Goal: Information Seeking & Learning: Learn about a topic

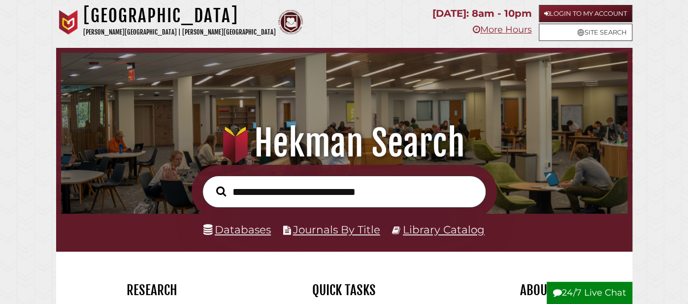
scroll to position [187, 562]
click at [247, 231] on link "Databases" at bounding box center [237, 229] width 68 height 13
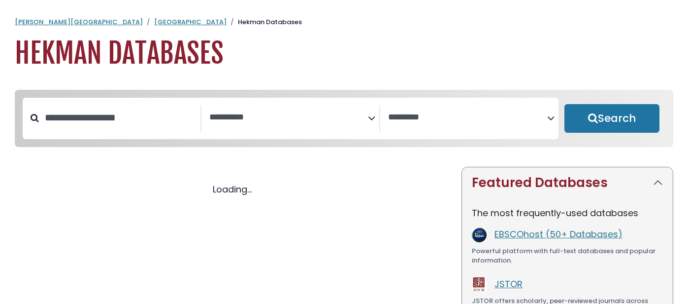
select select "Database Subject Filter"
select select "Database Vendors Filter"
select select "Database Subject Filter"
select select "Database Vendors Filter"
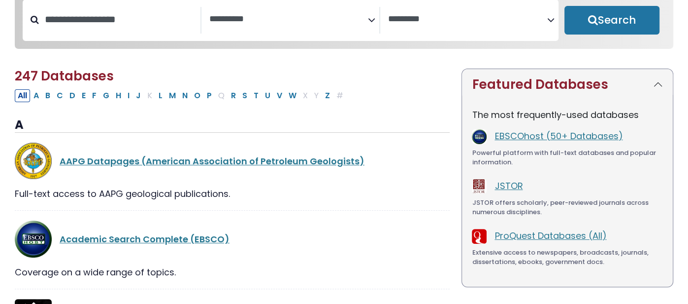
scroll to position [102, 0]
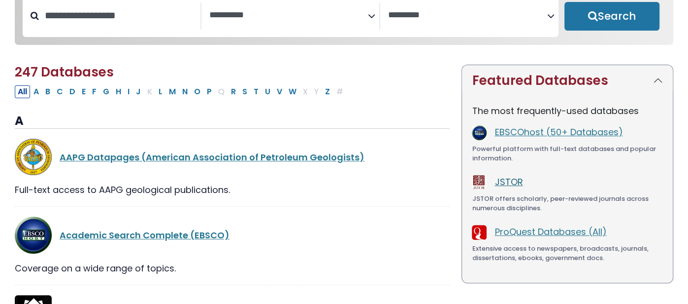
click at [502, 185] on link "JSTOR" at bounding box center [509, 181] width 28 height 12
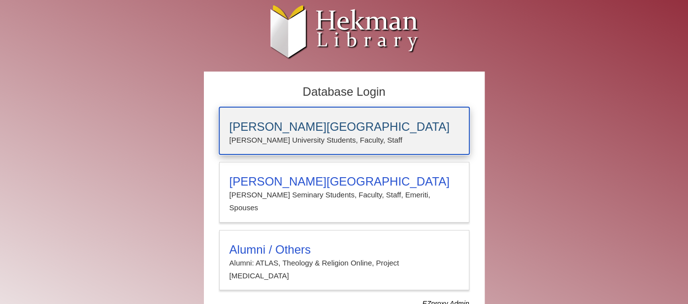
click at [328, 135] on p "Calvin University Students, Faculty, Staff" at bounding box center [345, 140] width 230 height 13
